Goal: Transaction & Acquisition: Purchase product/service

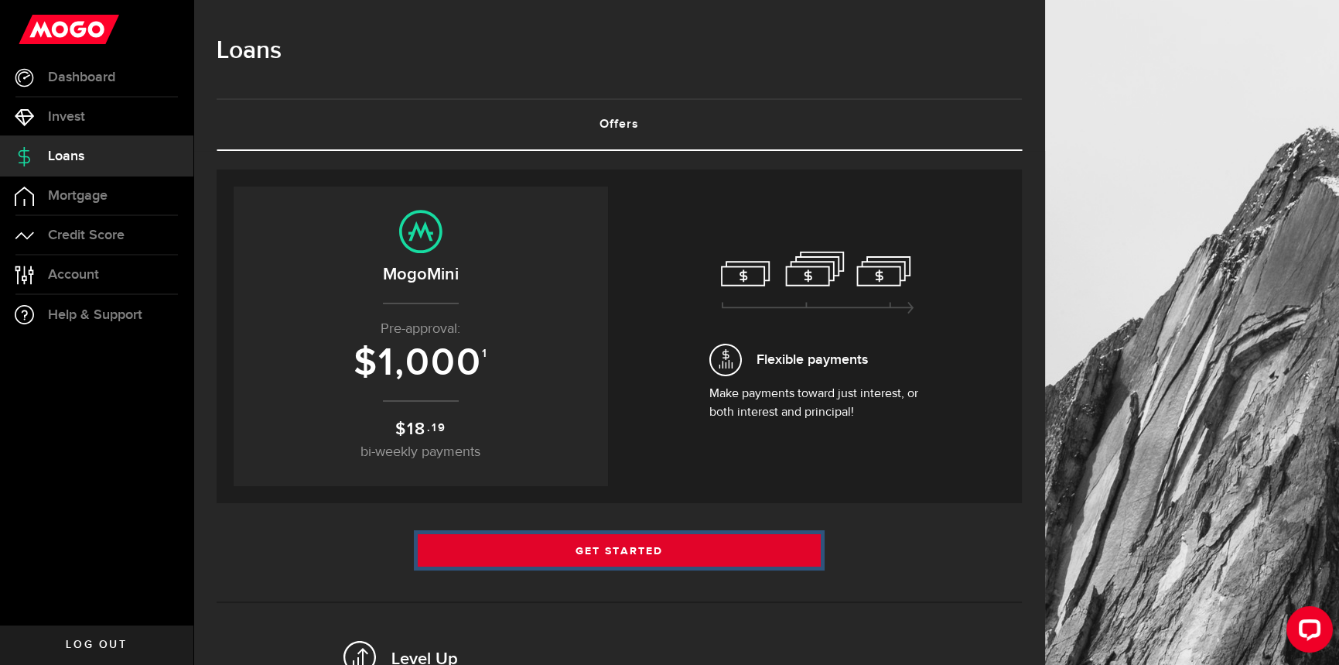
click at [619, 545] on link "Get Started" at bounding box center [619, 550] width 403 height 32
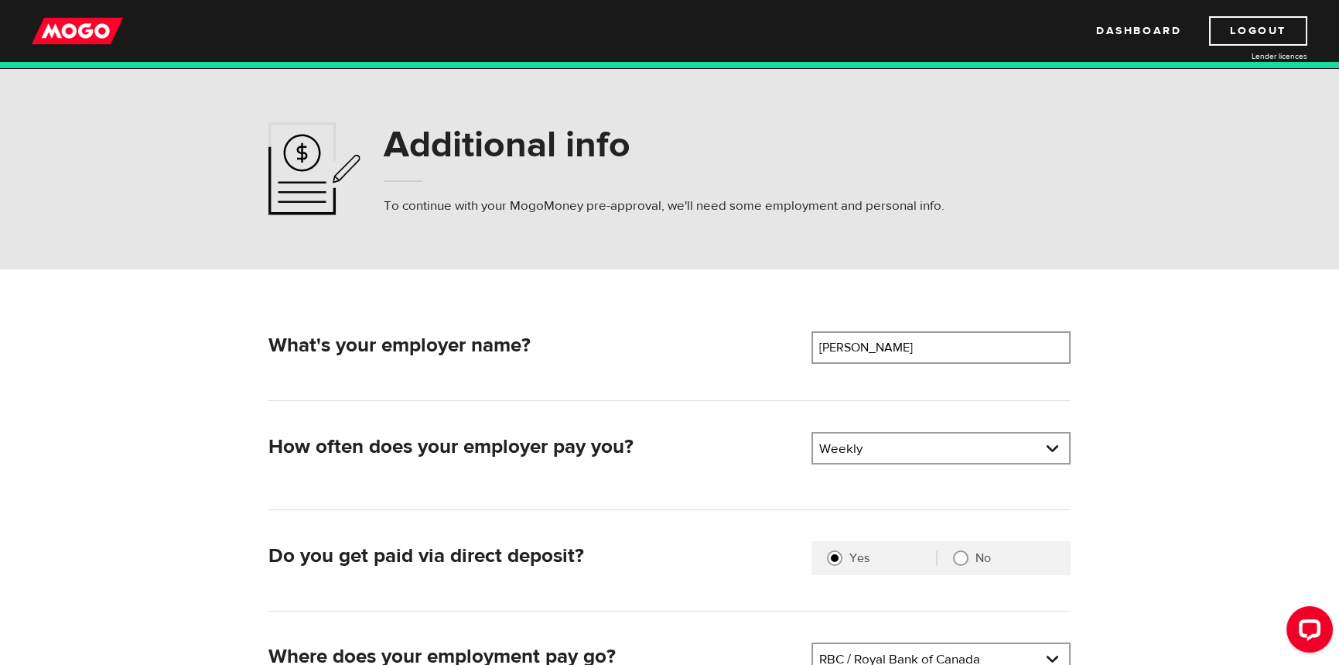
scroll to position [232, 0]
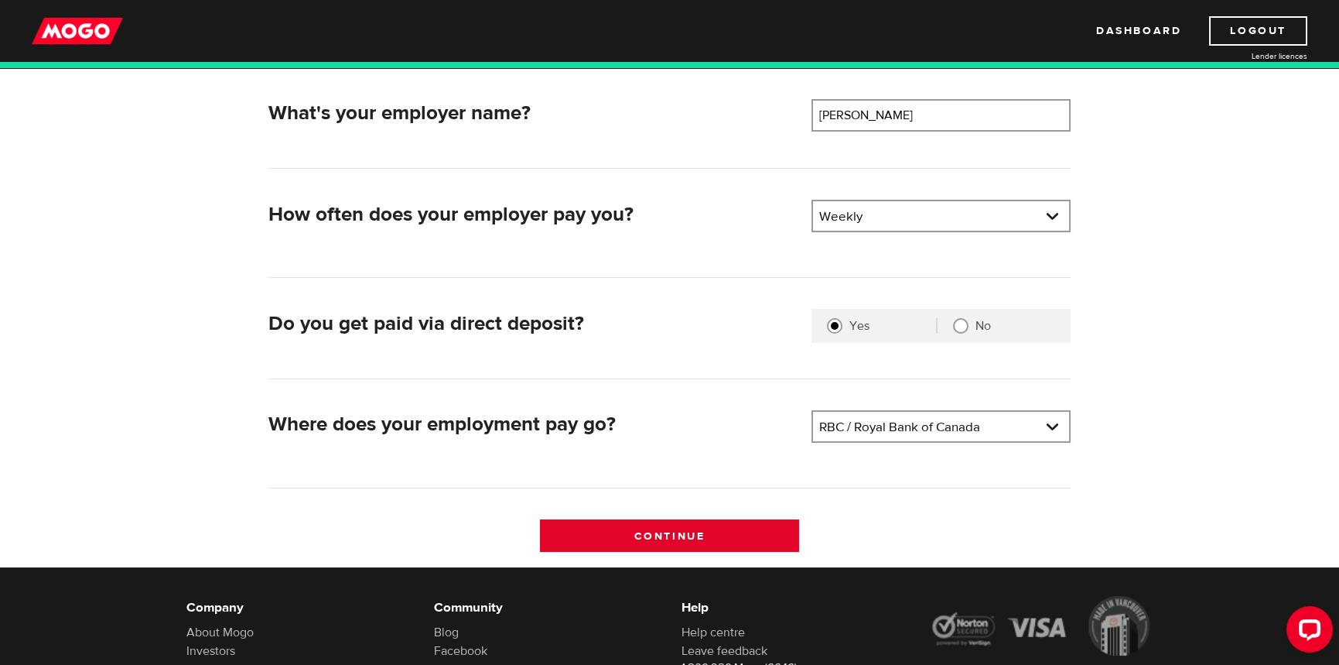
click at [696, 523] on input "Continue" at bounding box center [669, 535] width 259 height 32
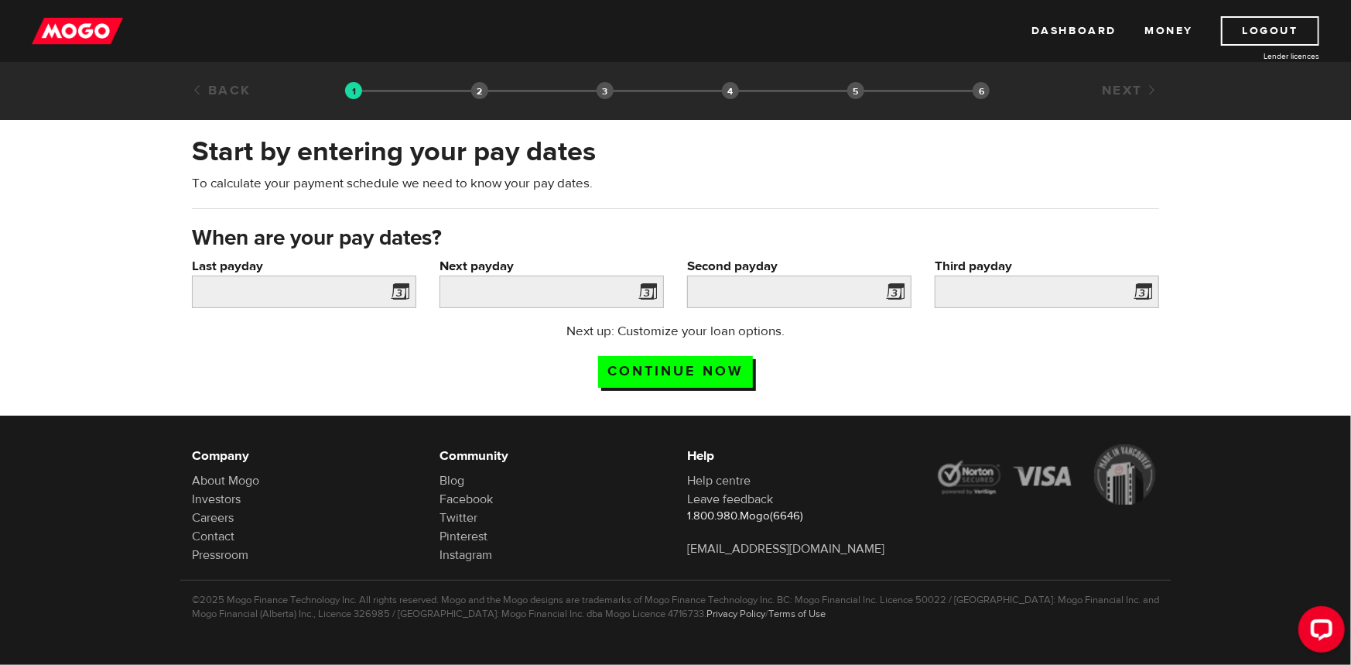
click at [402, 289] on span at bounding box center [396, 294] width 23 height 25
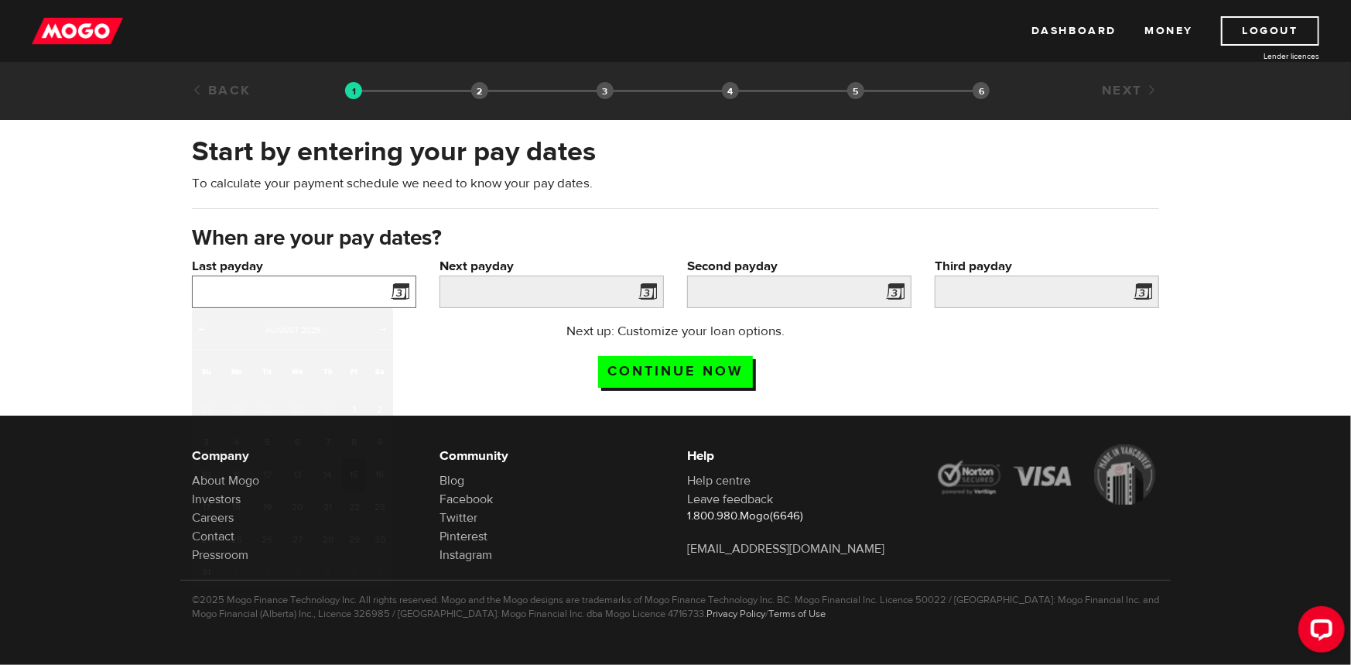
click at [317, 289] on input "Last payday" at bounding box center [304, 291] width 224 height 32
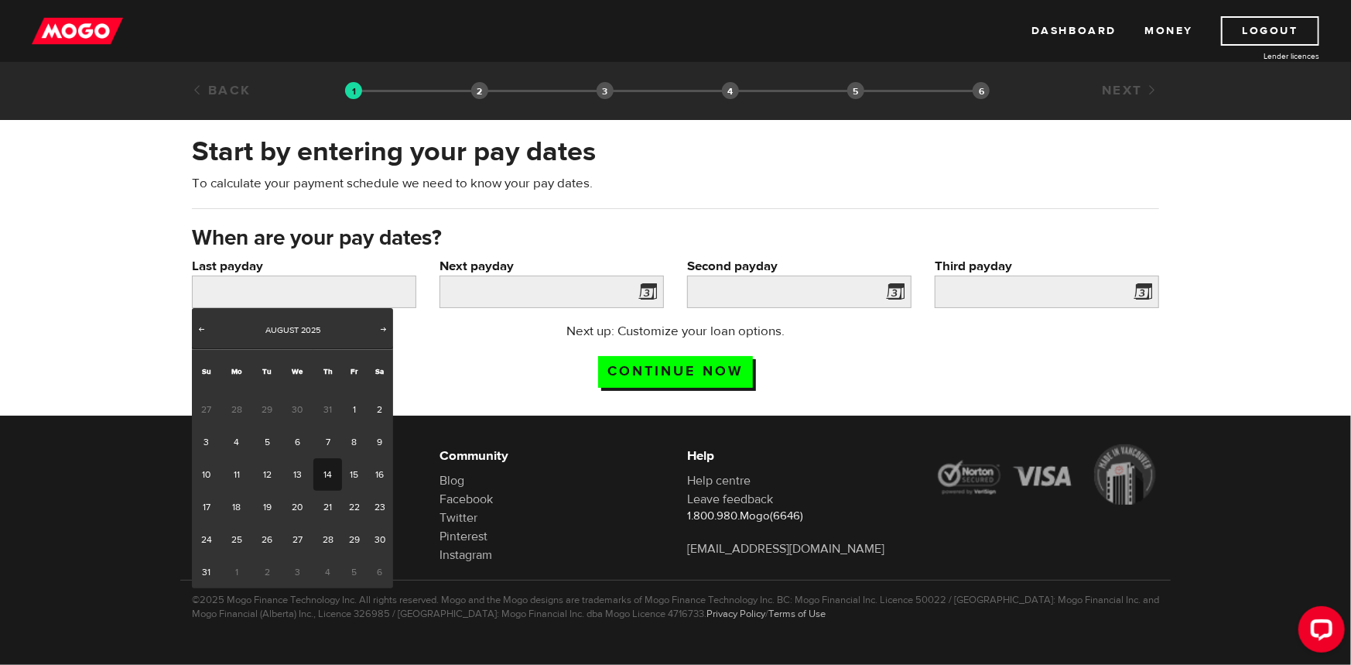
click at [319, 470] on link "14" at bounding box center [327, 474] width 29 height 32
type input "2025/08/14"
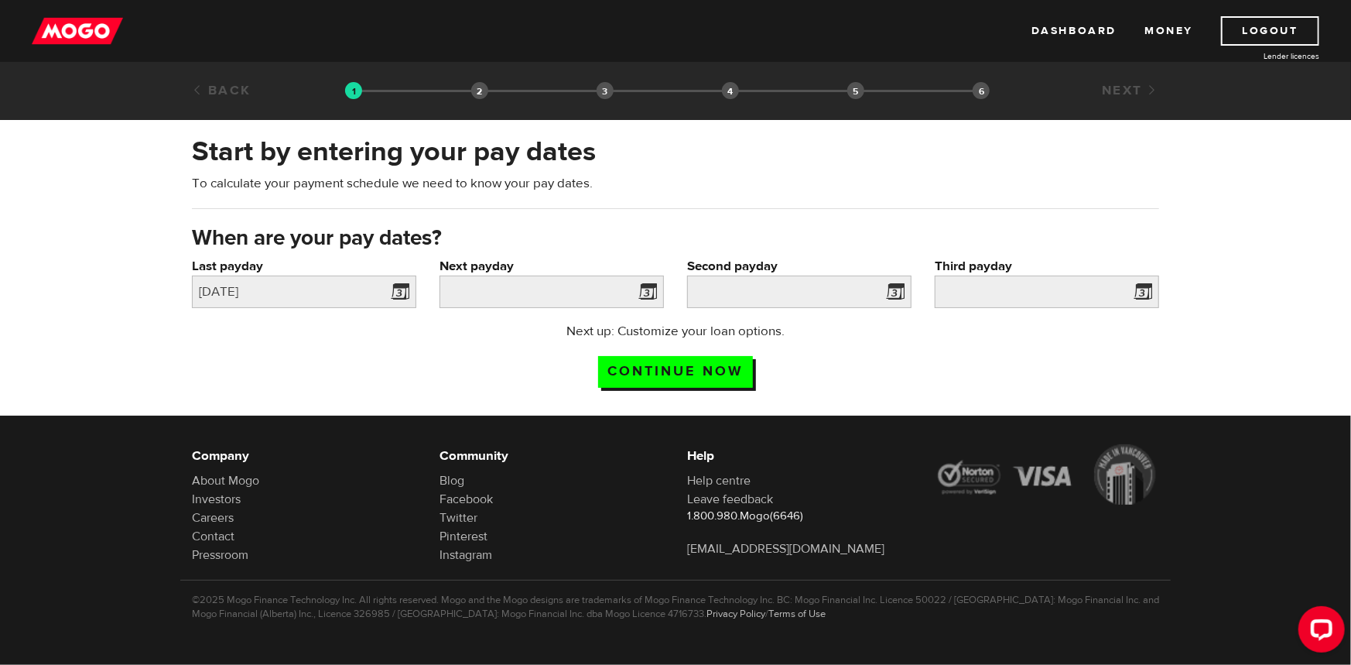
click at [654, 289] on span at bounding box center [644, 294] width 23 height 25
click at [553, 296] on input "Next payday" at bounding box center [551, 291] width 224 height 32
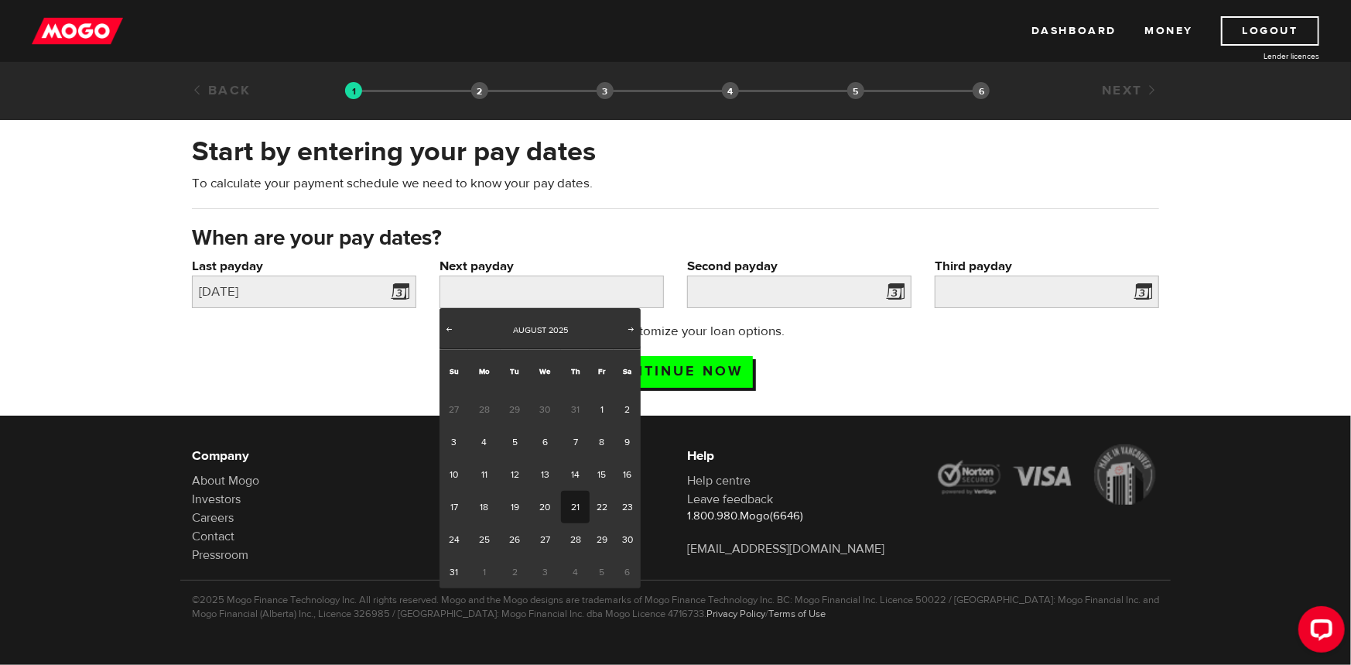
click at [568, 503] on link "21" at bounding box center [575, 507] width 29 height 32
type input "2025/08/21"
type input "2025/8/28"
type input "2025/9/4"
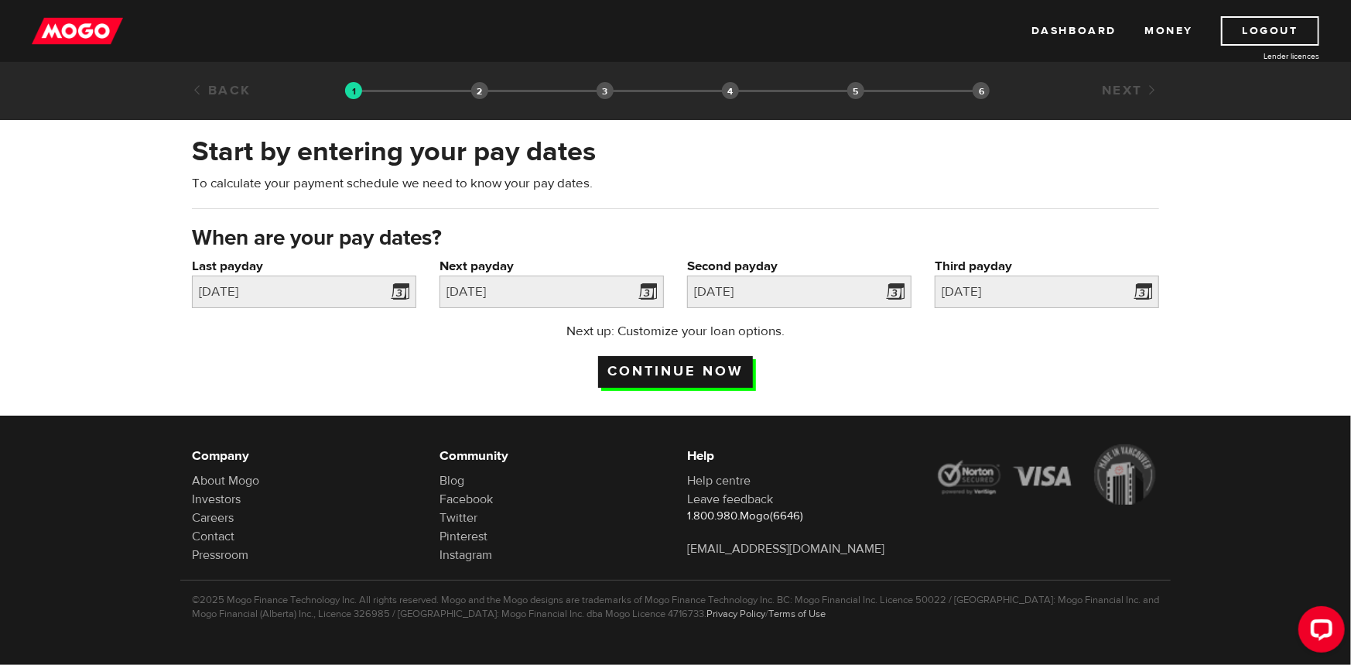
click at [687, 364] on input "Continue now" at bounding box center [675, 372] width 155 height 32
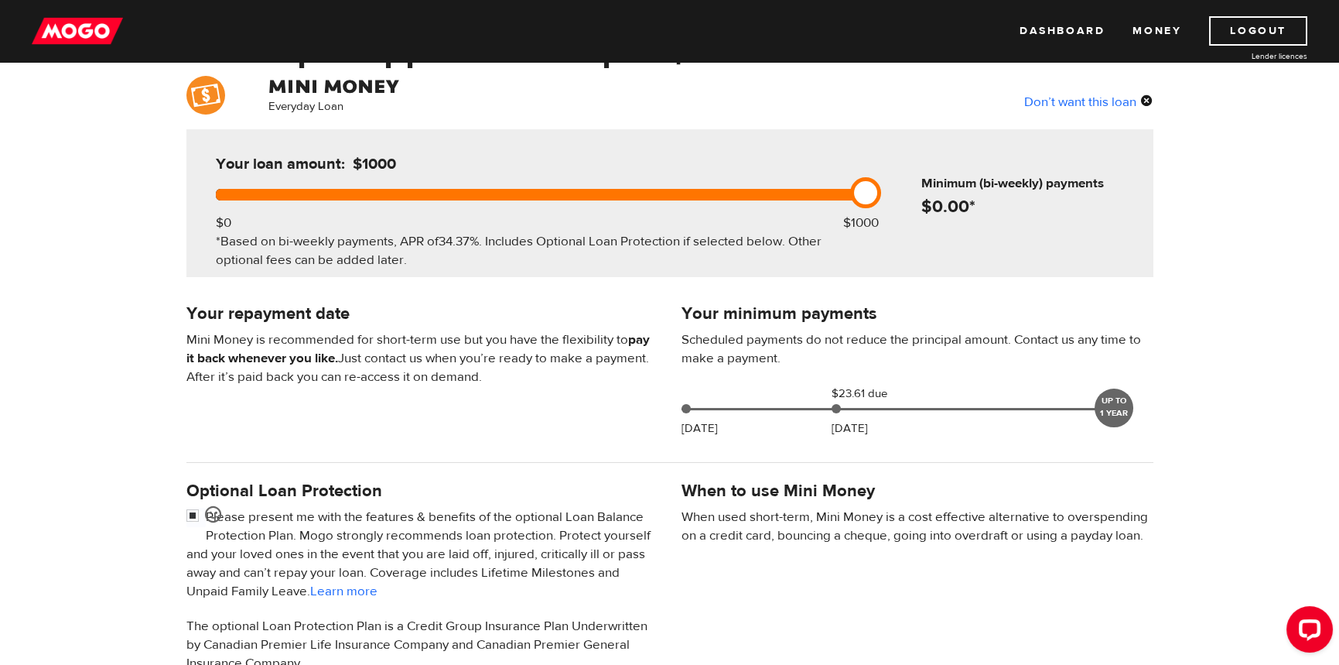
scroll to position [77, 0]
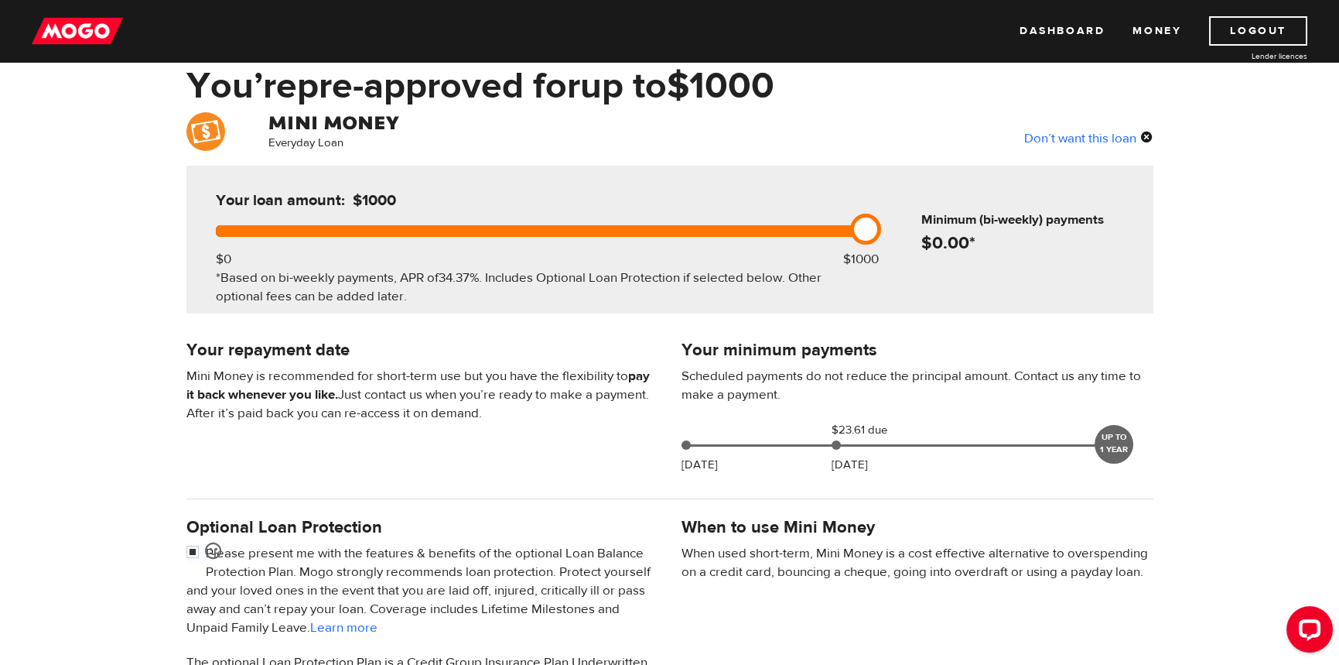
click at [1117, 136] on div "Don’t want this loan" at bounding box center [1088, 138] width 129 height 20
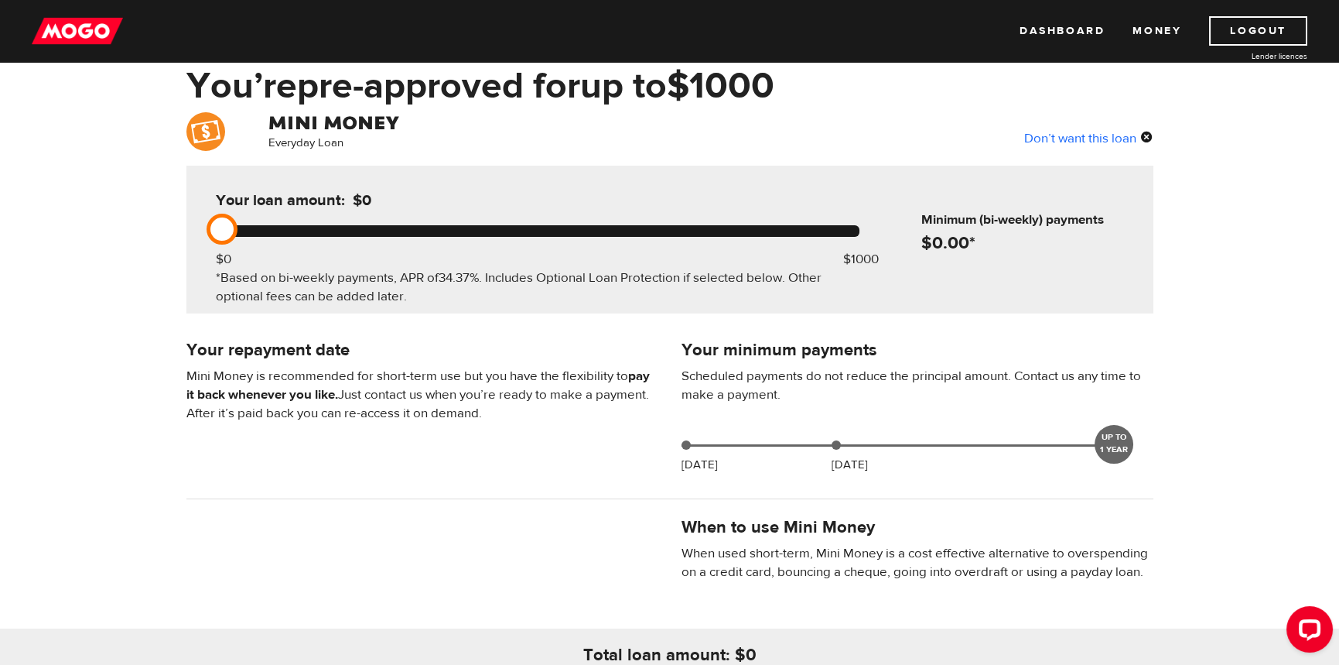
click at [1145, 134] on div "Don’t want this loan" at bounding box center [1088, 138] width 129 height 20
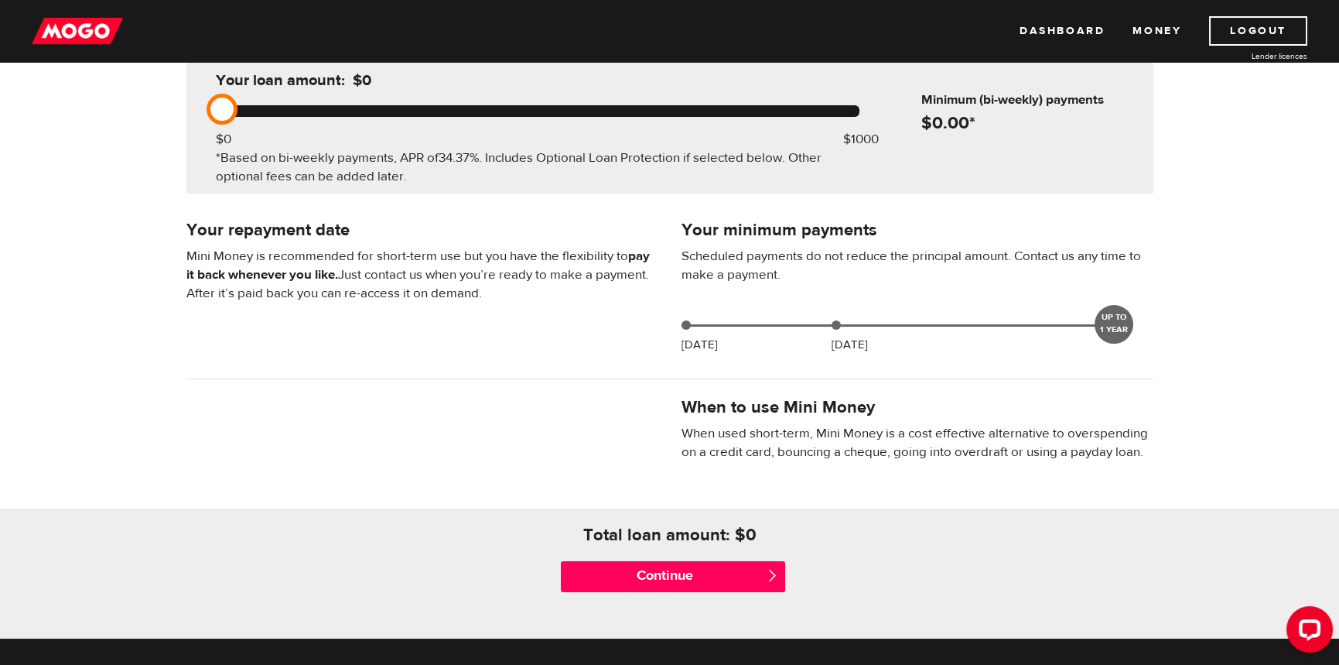
scroll to position [309, 0]
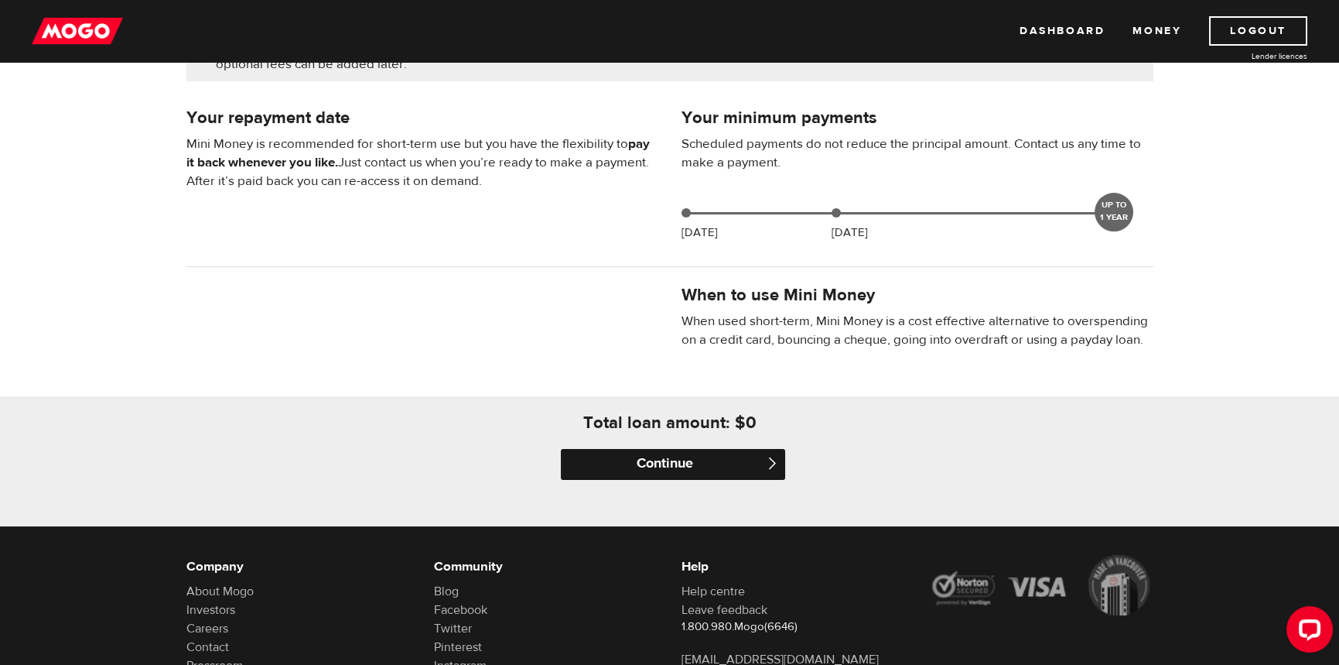
click at [669, 469] on input "Continue" at bounding box center [673, 464] width 224 height 31
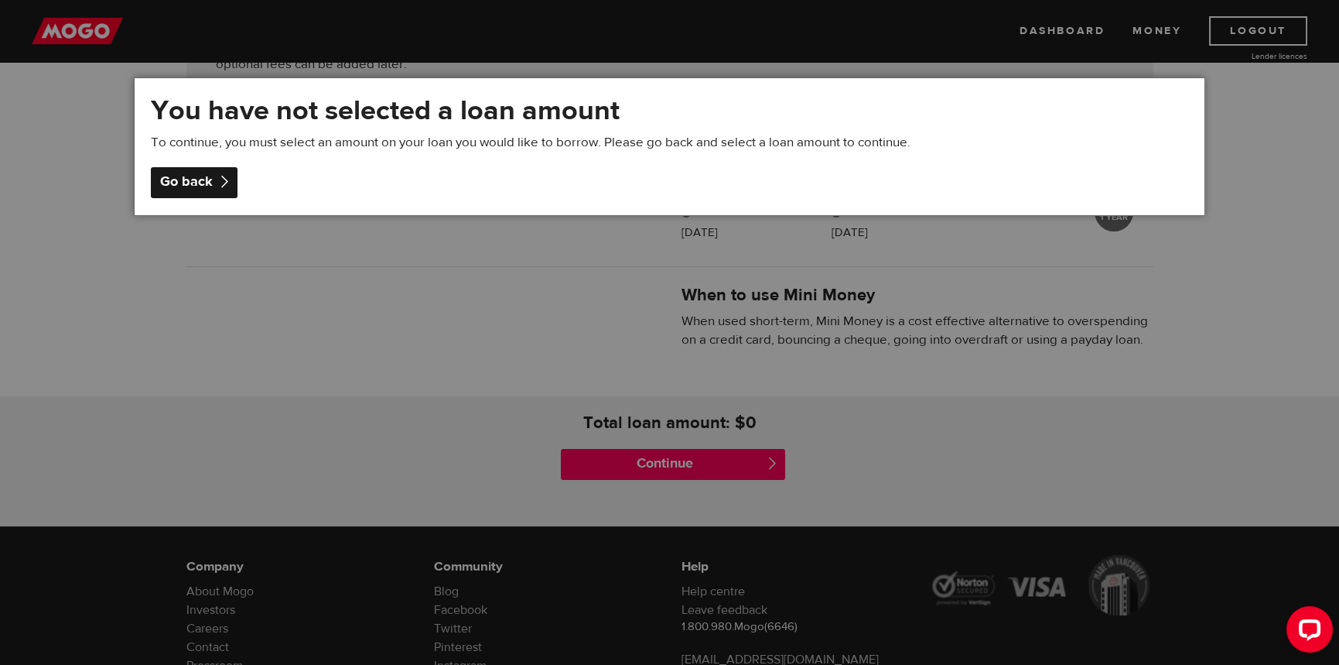
click at [189, 180] on div "Go back" at bounding box center [194, 182] width 87 height 31
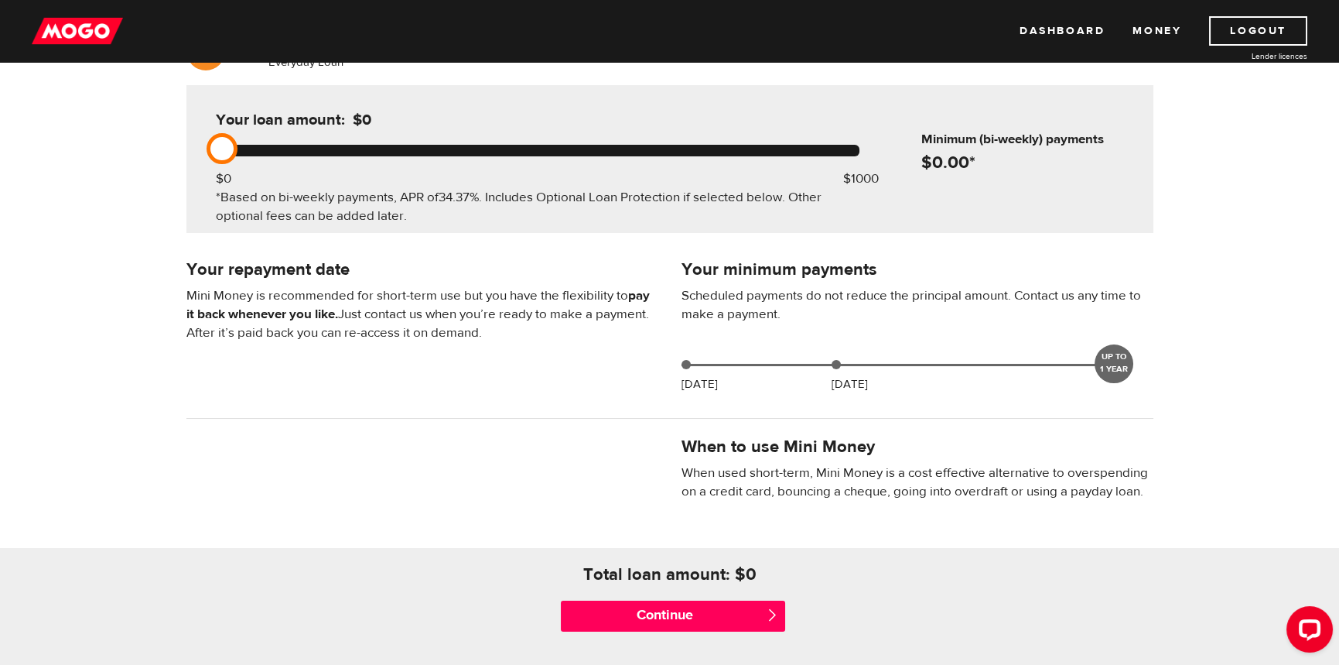
scroll to position [0, 0]
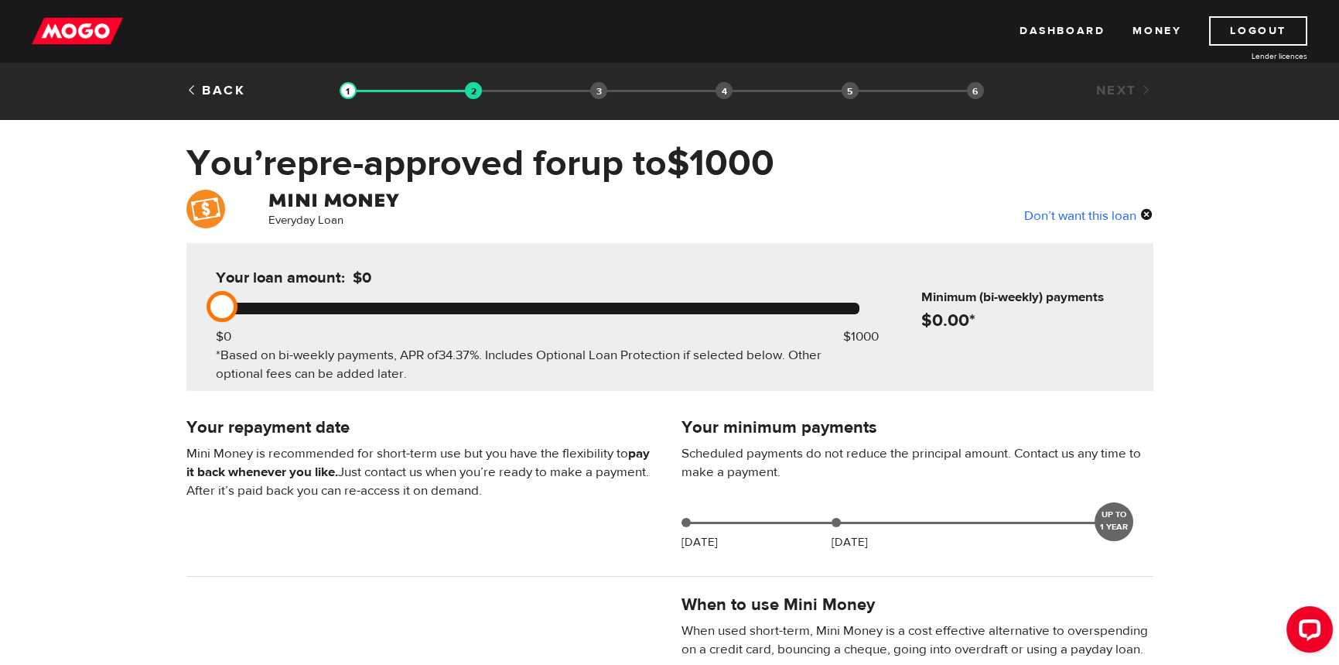
click at [88, 41] on img at bounding box center [77, 30] width 91 height 29
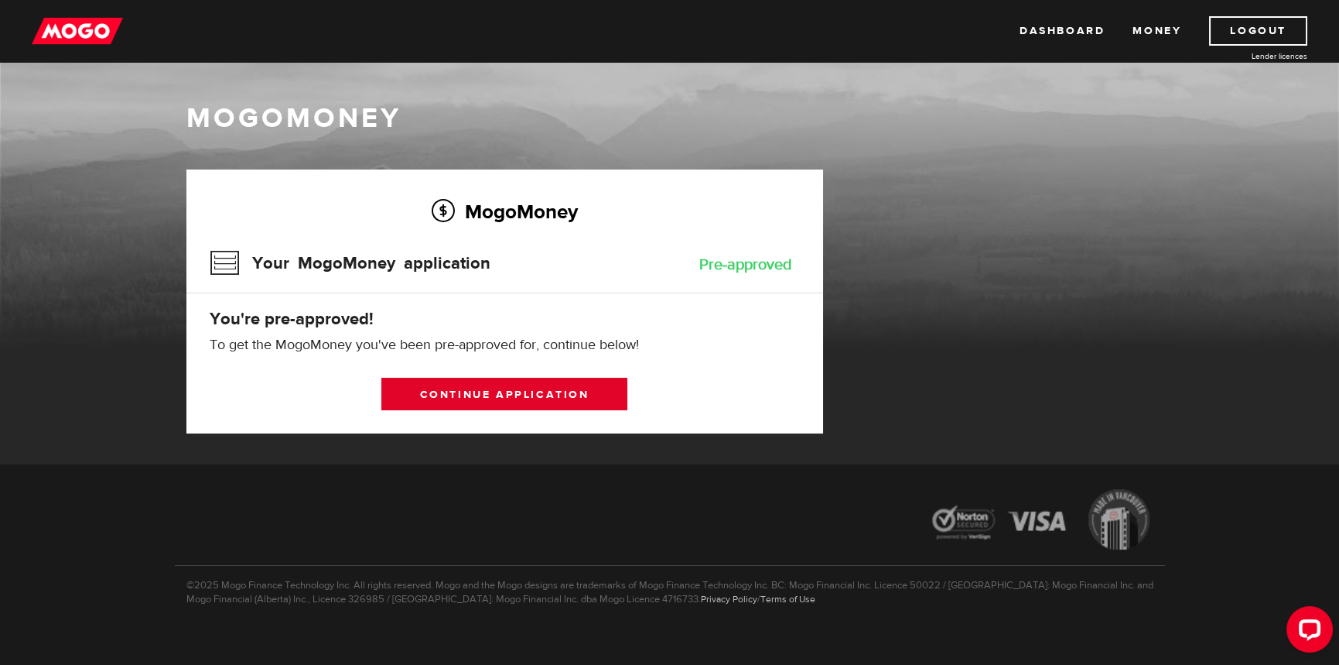
click at [478, 388] on link "Continue application" at bounding box center [504, 394] width 246 height 32
